Goal: Transaction & Acquisition: Download file/media

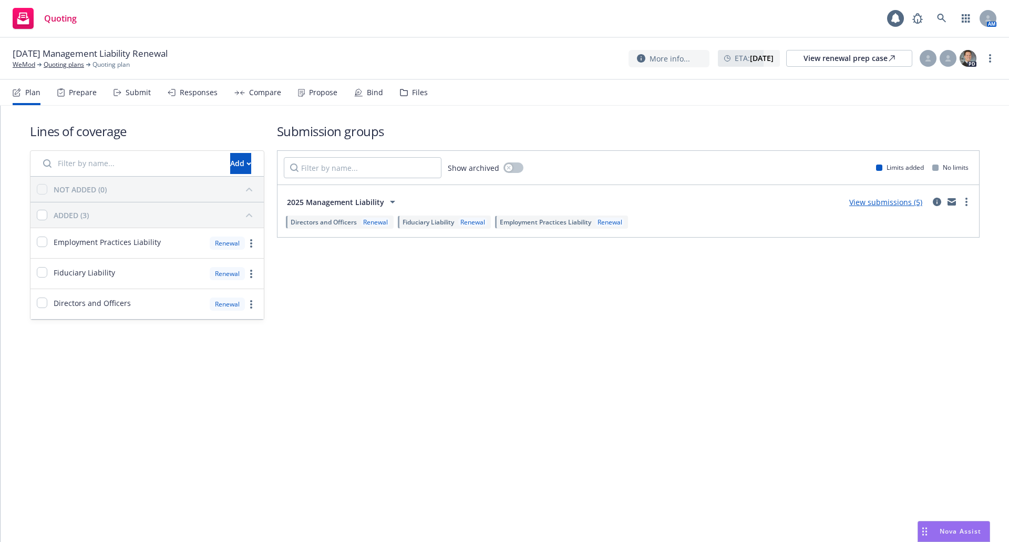
click at [142, 91] on div "Submit" at bounding box center [138, 92] width 25 height 8
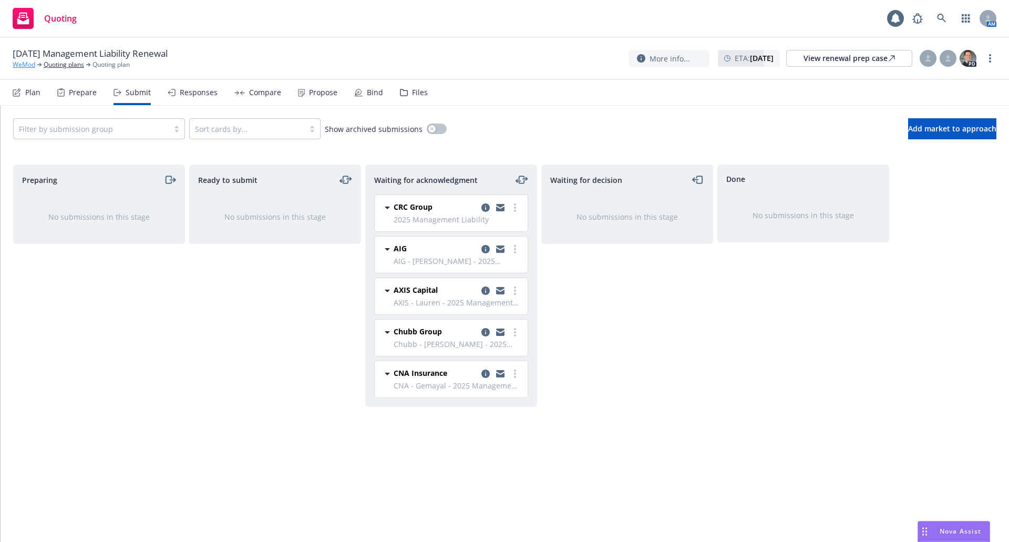
click at [19, 63] on link "WeMod" at bounding box center [24, 64] width 23 height 9
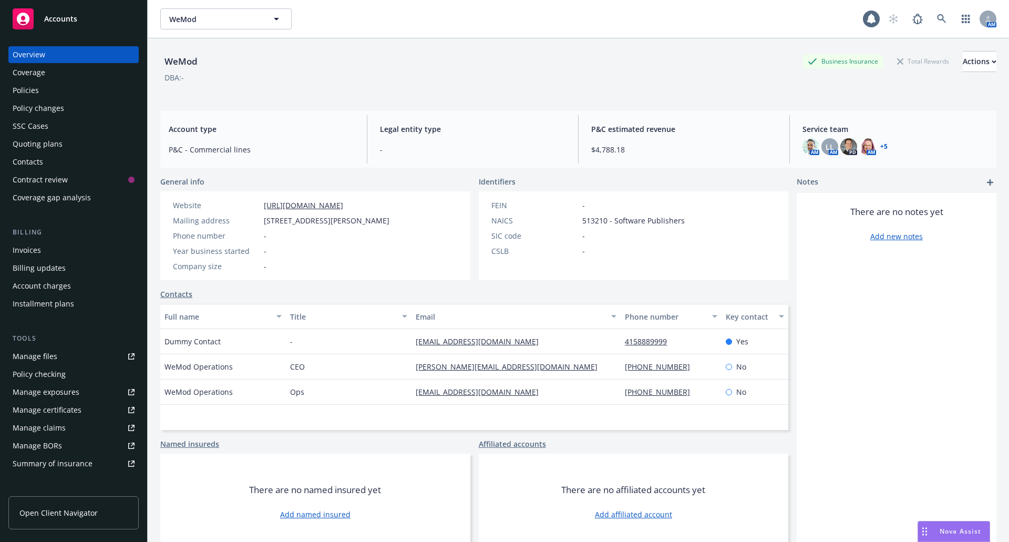
click at [880, 145] on link "+ 5" at bounding box center [883, 147] width 7 height 6
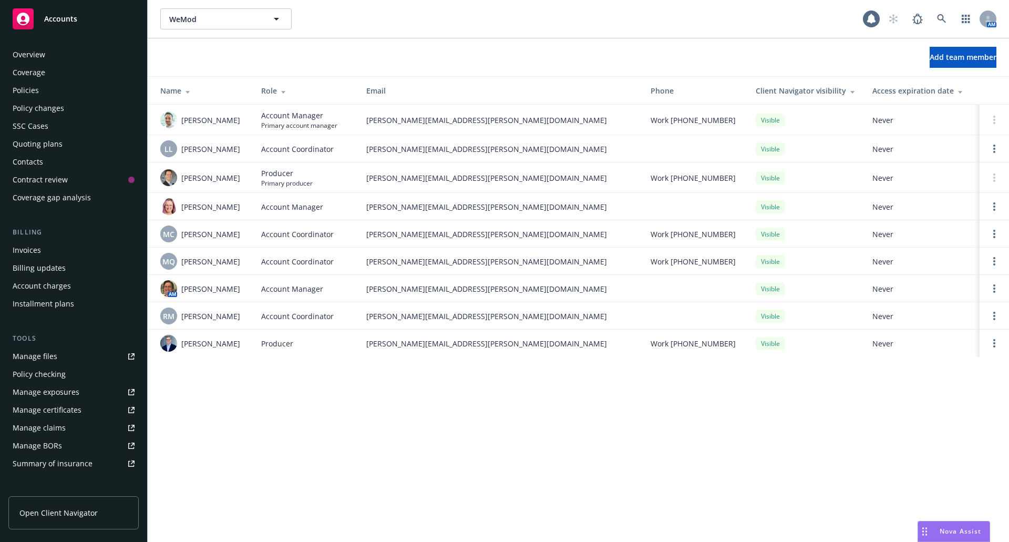
click at [54, 89] on div "Policies" at bounding box center [74, 90] width 122 height 17
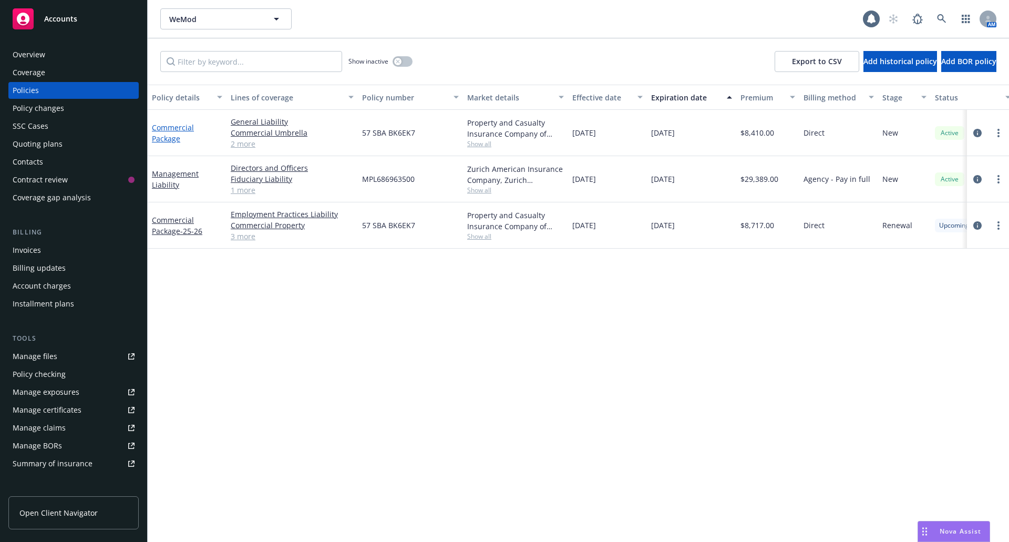
click at [168, 131] on link "Commercial Package" at bounding box center [173, 132] width 42 height 21
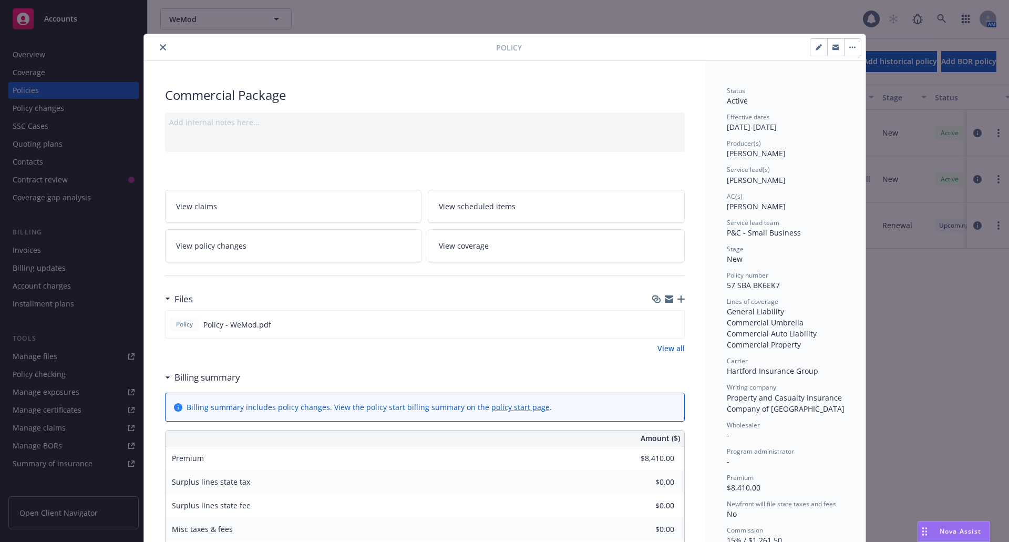
click at [160, 48] on icon "close" at bounding box center [163, 47] width 6 height 6
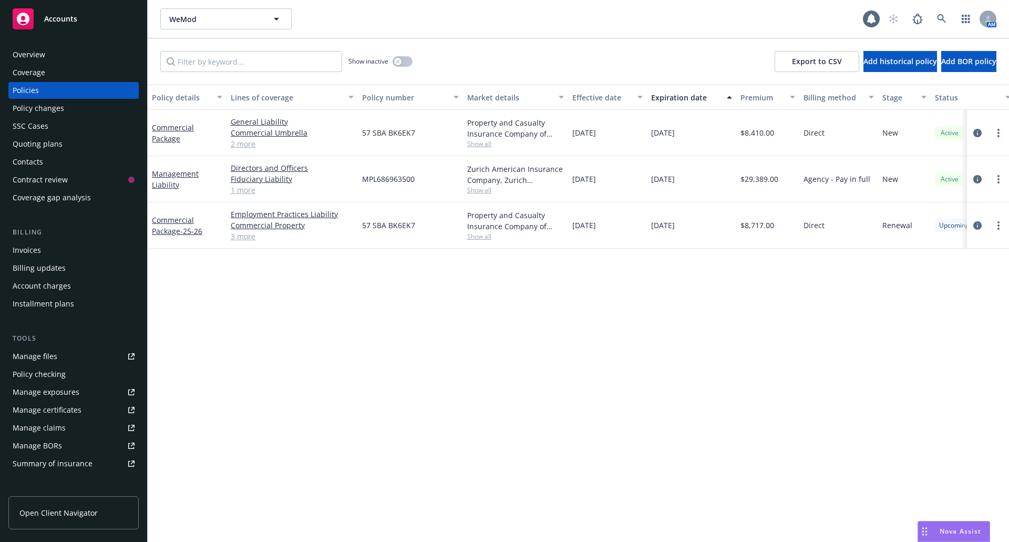
click at [171, 226] on div "Commercial Package - 25-26" at bounding box center [187, 225] width 70 height 22
click at [186, 220] on link "Commercial Package - 25-26" at bounding box center [177, 225] width 50 height 21
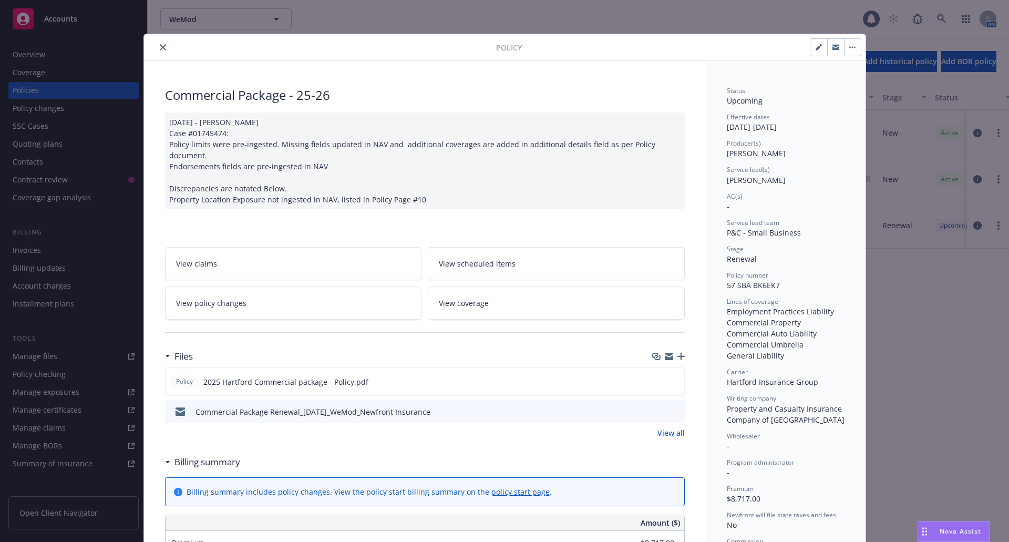
click at [160, 49] on icon "close" at bounding box center [163, 47] width 6 height 6
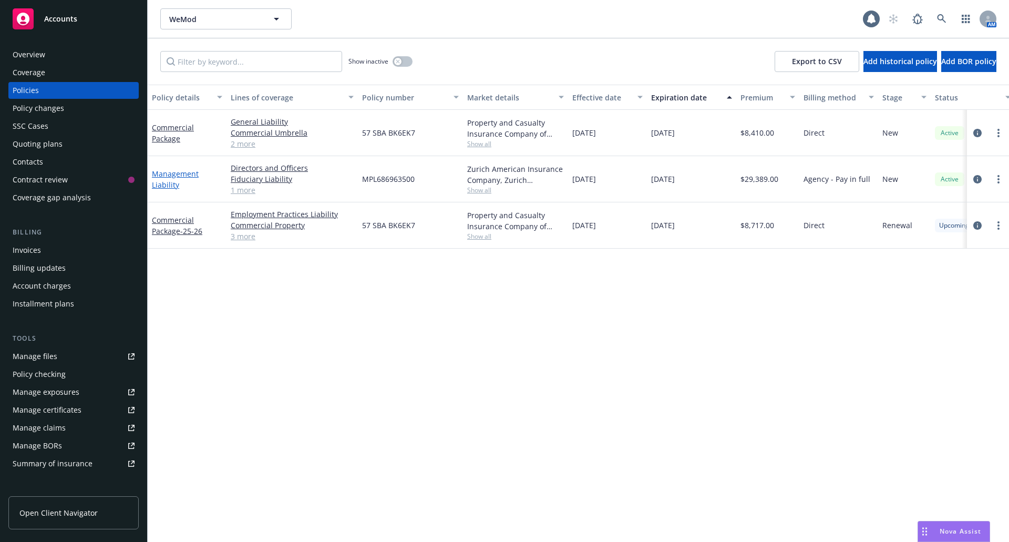
click at [167, 178] on link "Management Liability" at bounding box center [175, 179] width 47 height 21
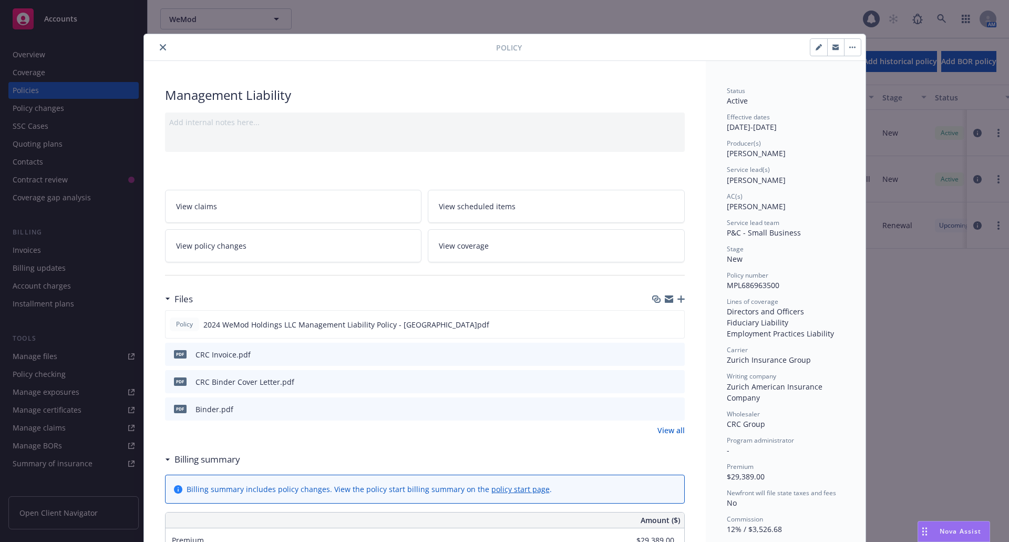
click at [816, 47] on icon "button" at bounding box center [818, 47] width 5 height 5
select select "NEW"
select select "12"
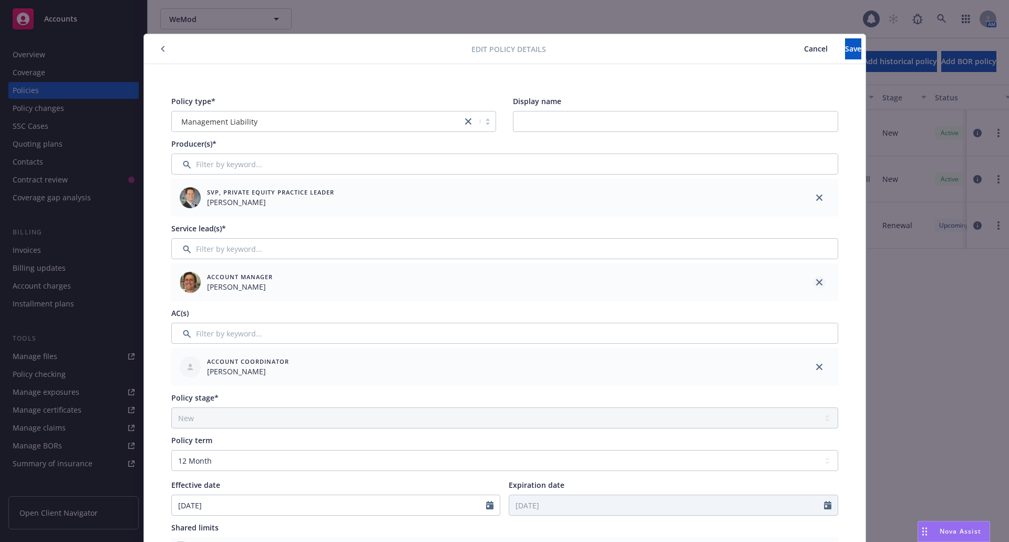
click at [816, 283] on icon "close" at bounding box center [819, 282] width 6 height 6
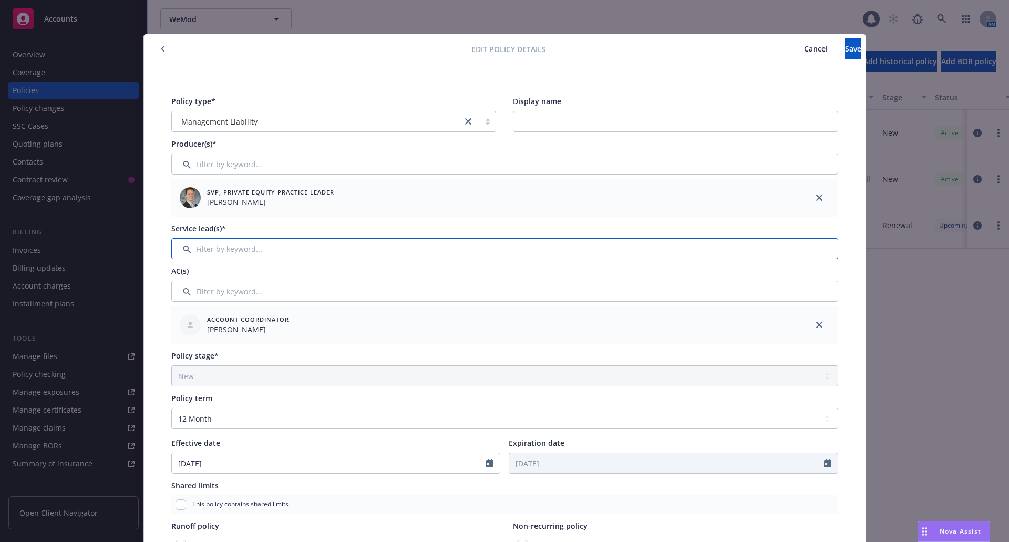
click at [656, 251] on input "Filter by keyword..." at bounding box center [504, 248] width 667 height 21
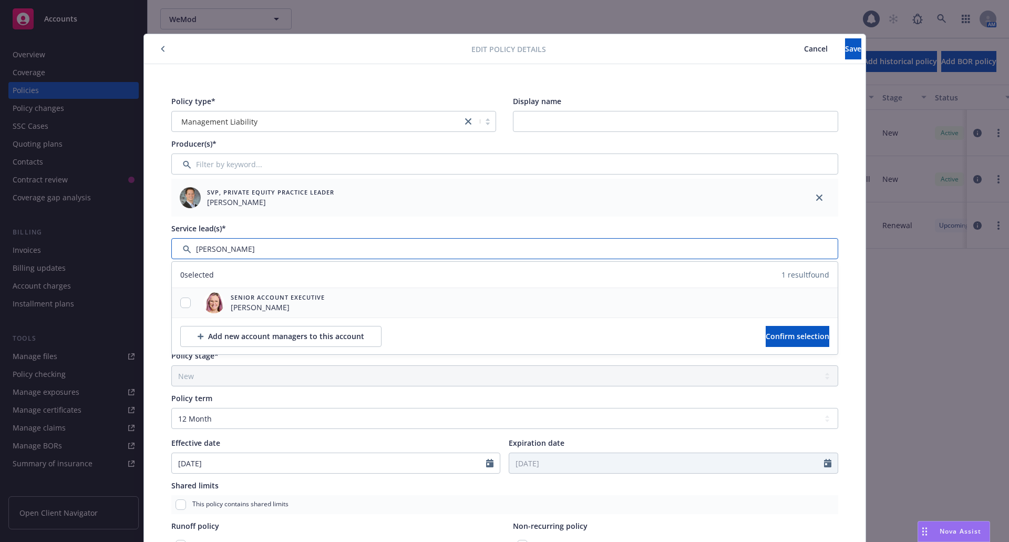
type input "[PERSON_NAME]"
click at [180, 304] on input "checkbox" at bounding box center [185, 303] width 11 height 11
checkbox input "true"
click at [766, 334] on span "Confirm selection" at bounding box center [798, 336] width 64 height 10
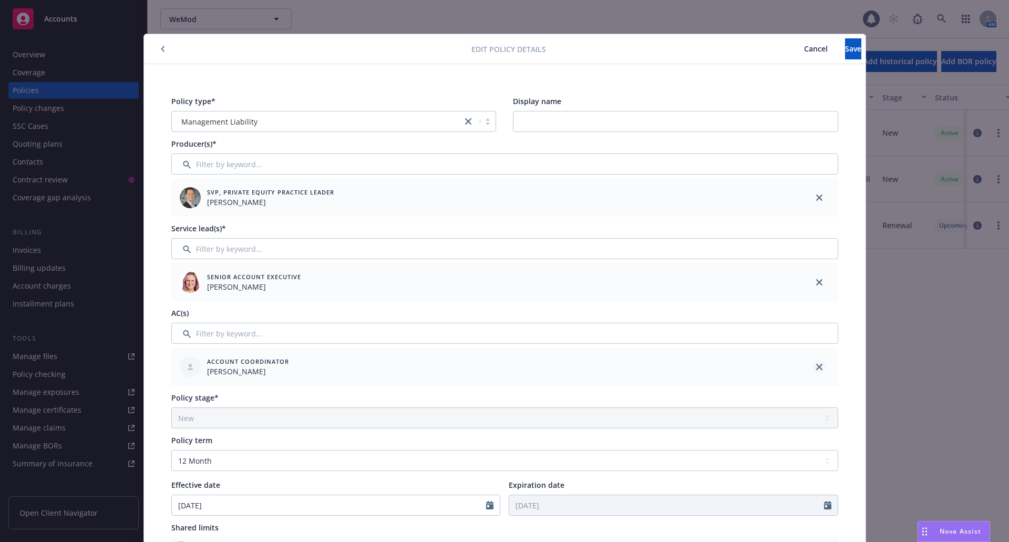
click at [818, 366] on icon "close" at bounding box center [819, 367] width 6 height 6
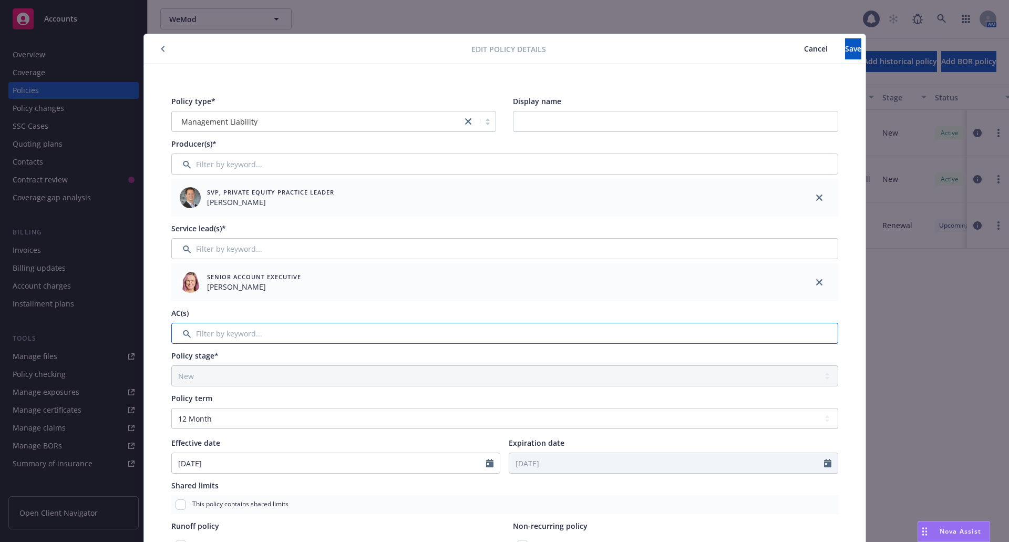
click at [805, 336] on input "Filter by keyword..." at bounding box center [504, 333] width 667 height 21
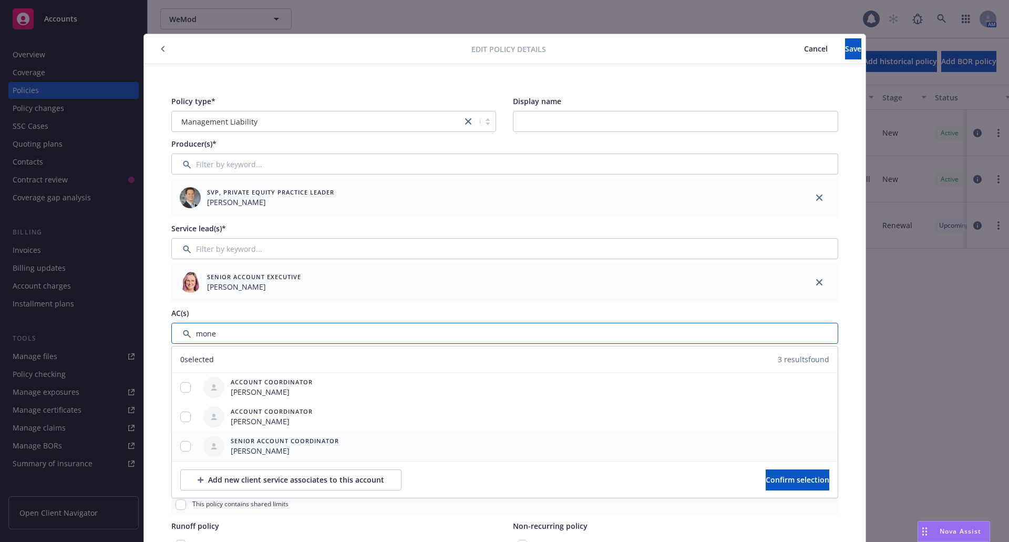
type input "mone"
click at [371, 442] on div "Senior Account Coordinator [PERSON_NAME]" at bounding box center [505, 446] width 666 height 29
click at [180, 445] on input "checkbox" at bounding box center [185, 446] width 11 height 11
checkbox input "true"
click at [766, 483] on span "Confirm selection" at bounding box center [798, 480] width 64 height 10
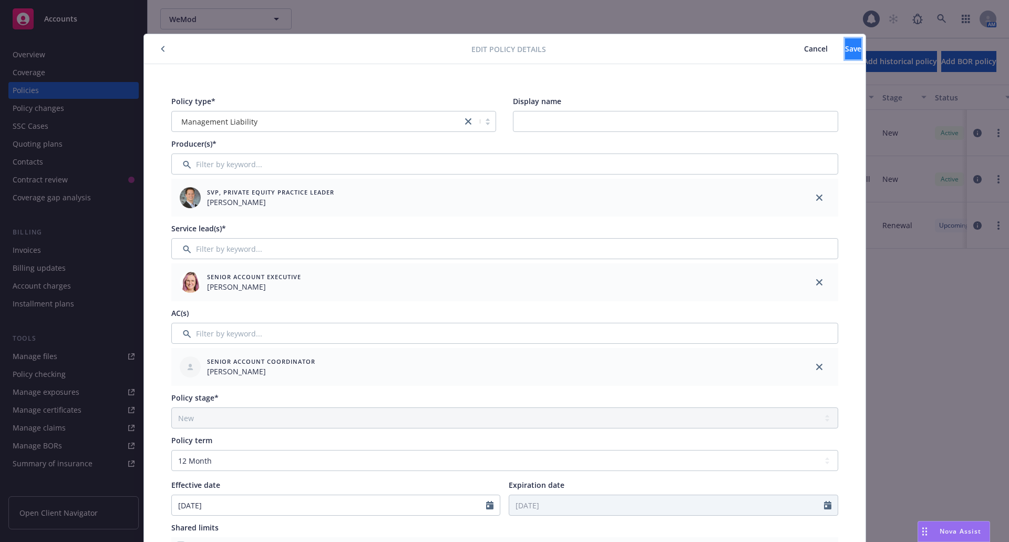
click at [845, 51] on span "Save" at bounding box center [853, 49] width 16 height 10
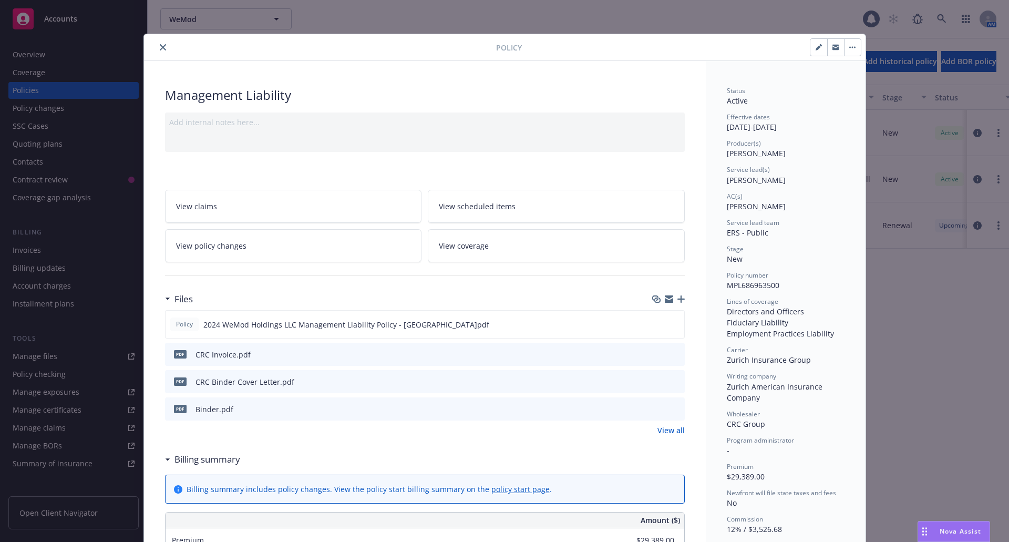
click at [157, 49] on button "close" at bounding box center [163, 47] width 13 height 13
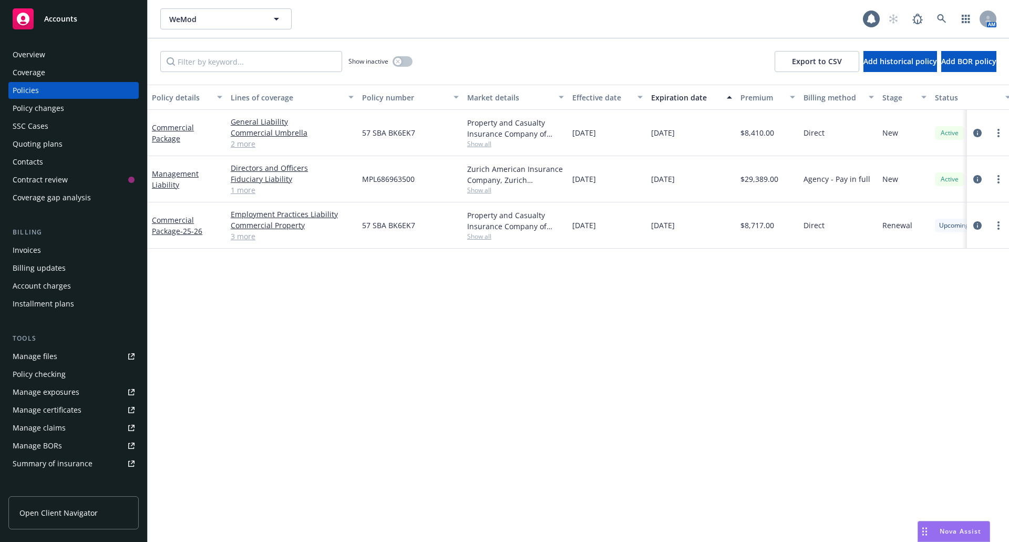
click at [47, 148] on div "Quoting plans" at bounding box center [38, 144] width 50 height 17
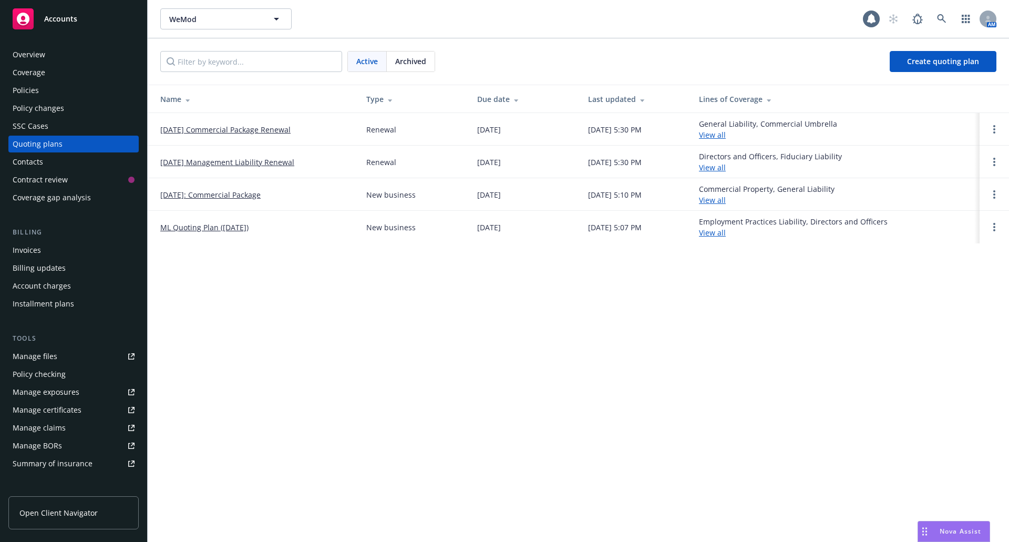
click at [213, 161] on link "[DATE] Management Liability Renewal" at bounding box center [227, 162] width 134 height 11
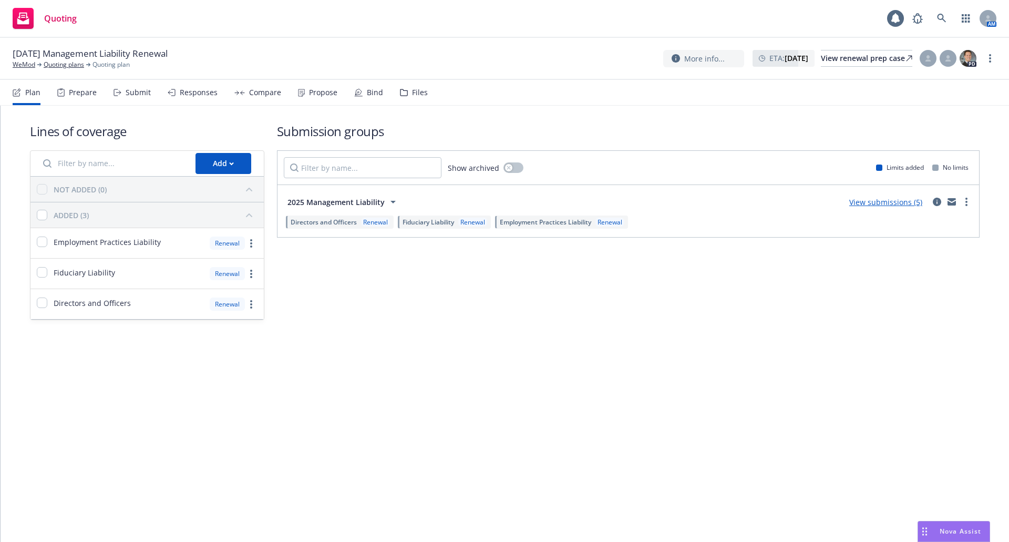
click at [414, 90] on div "Files" at bounding box center [420, 92] width 16 height 8
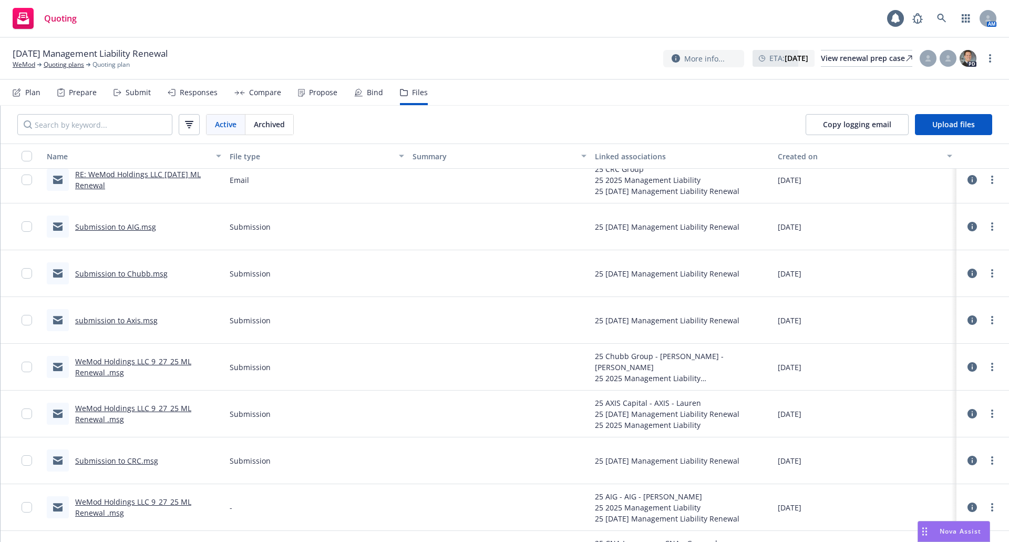
scroll to position [158, 0]
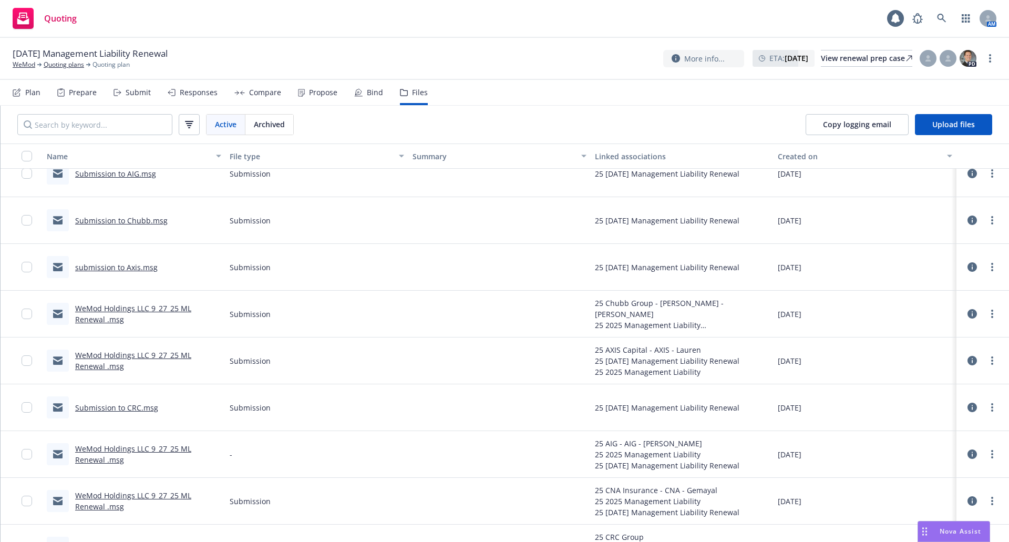
click at [122, 406] on link "Submission to CRC.msg" at bounding box center [116, 408] width 83 height 10
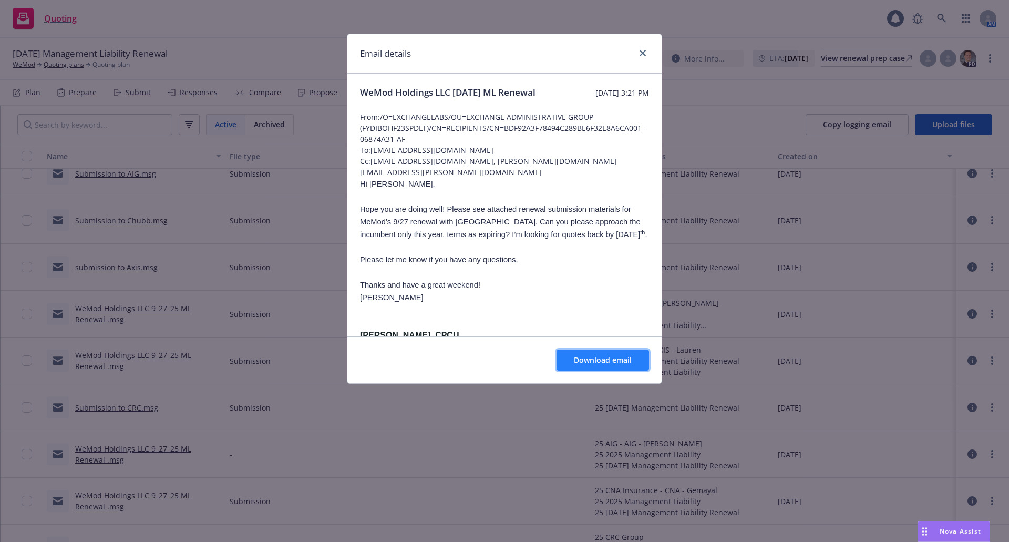
click at [573, 361] on button "Download email" at bounding box center [603, 360] width 93 height 21
